Goal: Find specific page/section: Find specific page/section

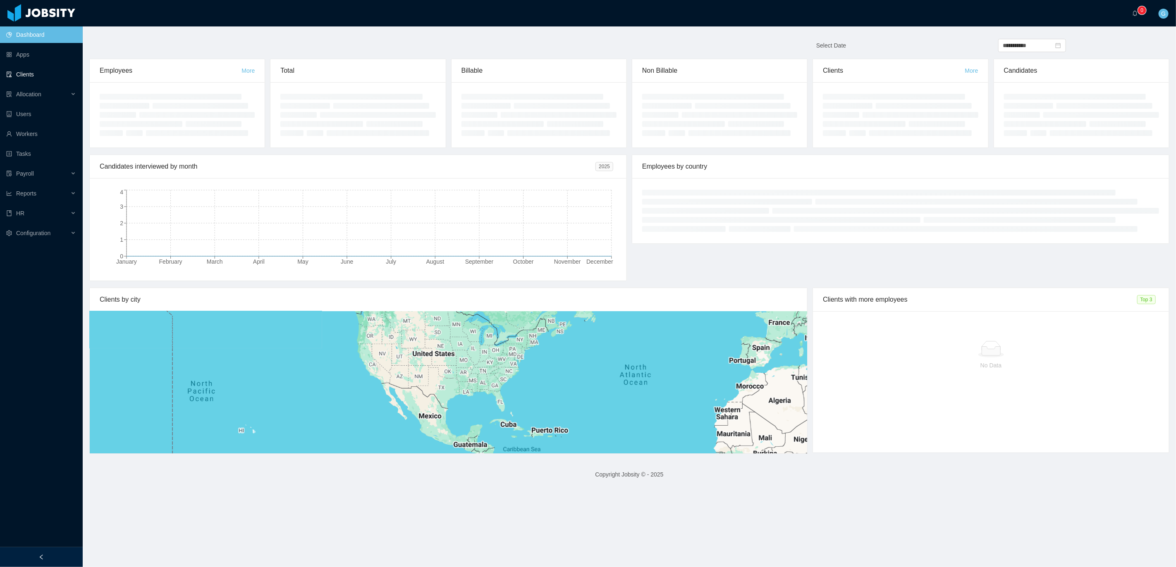
click at [23, 73] on link "Clients" at bounding box center [41, 74] width 70 height 17
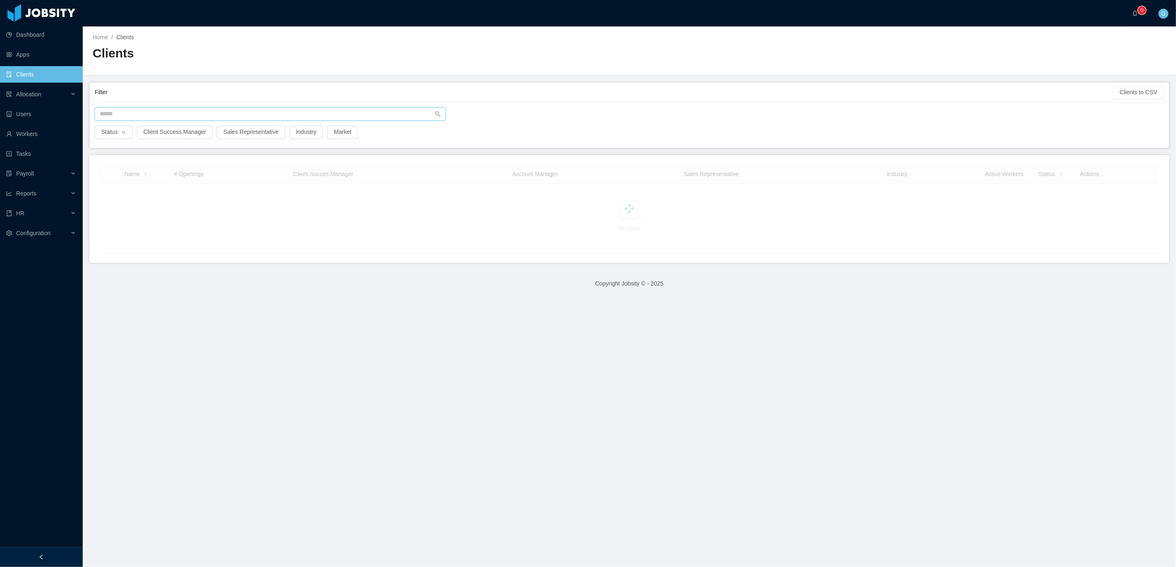
click at [132, 110] on input "text" at bounding box center [270, 114] width 351 height 13
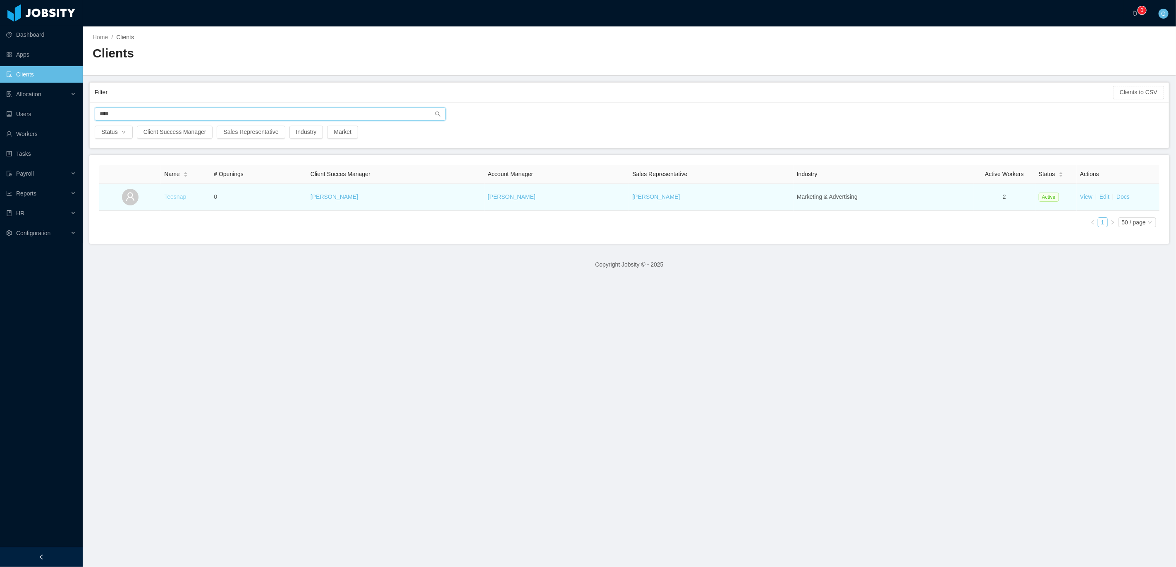
type input "****"
click at [166, 196] on link "Teesnap" at bounding box center [175, 197] width 22 height 7
